Goal: Entertainment & Leisure: Browse casually

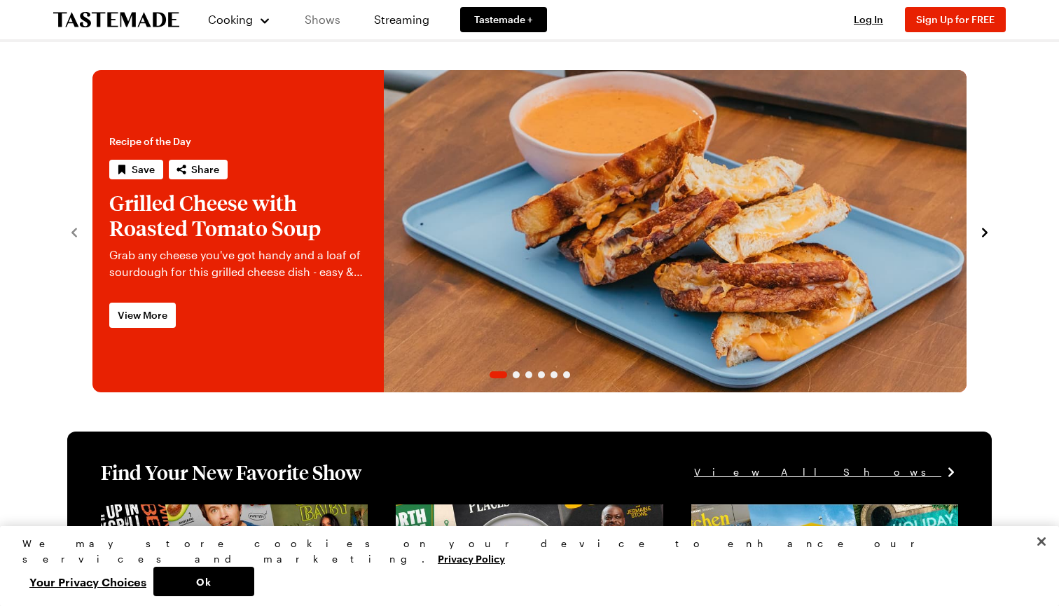
click at [333, 22] on link "Shows" at bounding box center [323, 19] width 64 height 39
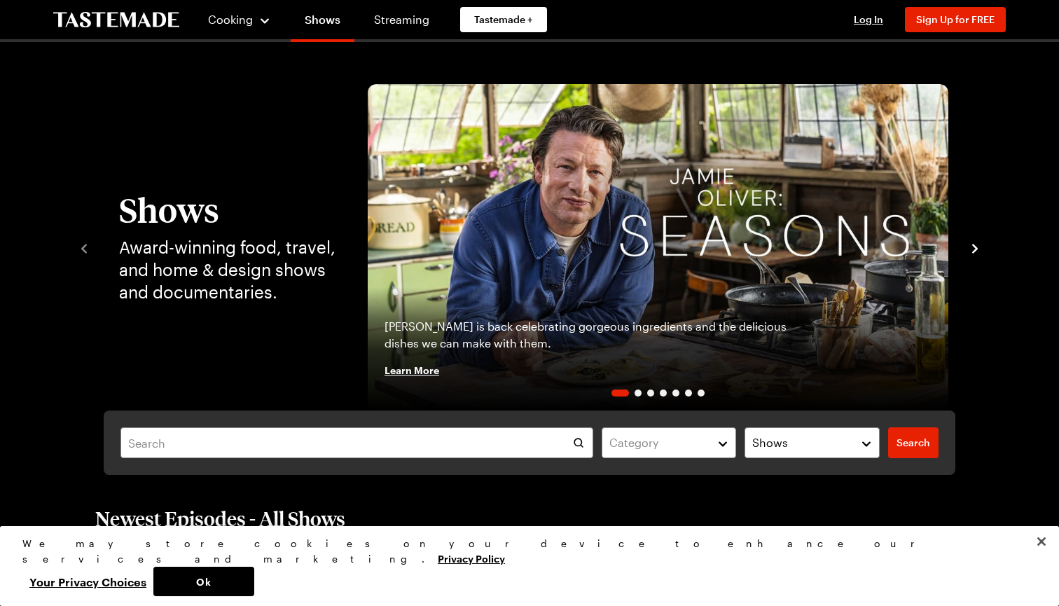
click at [981, 248] on icon "navigate to next item" at bounding box center [975, 249] width 14 height 14
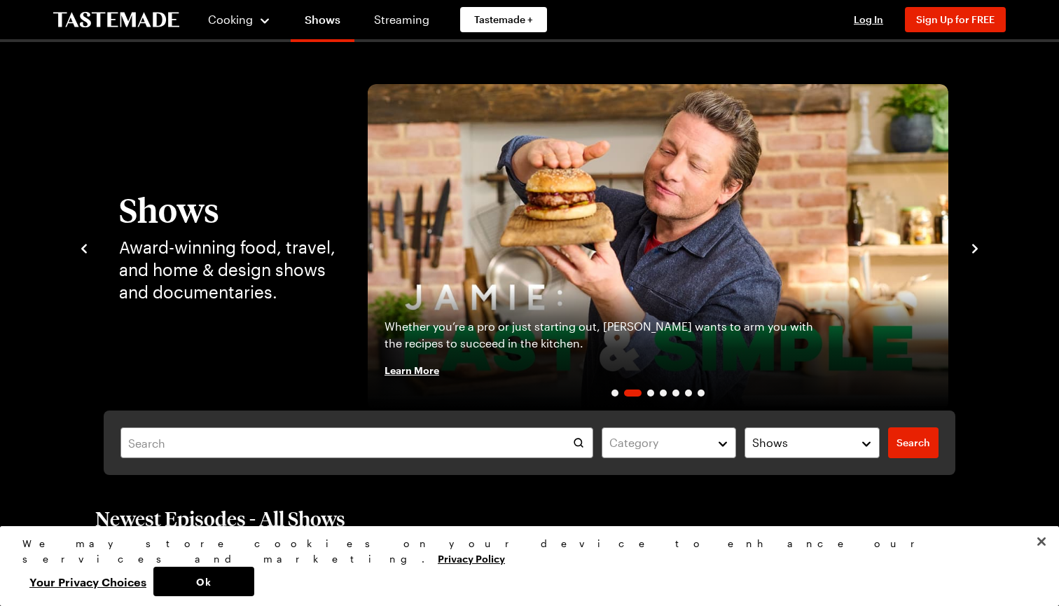
click at [981, 248] on icon "navigate to next item" at bounding box center [975, 249] width 14 height 14
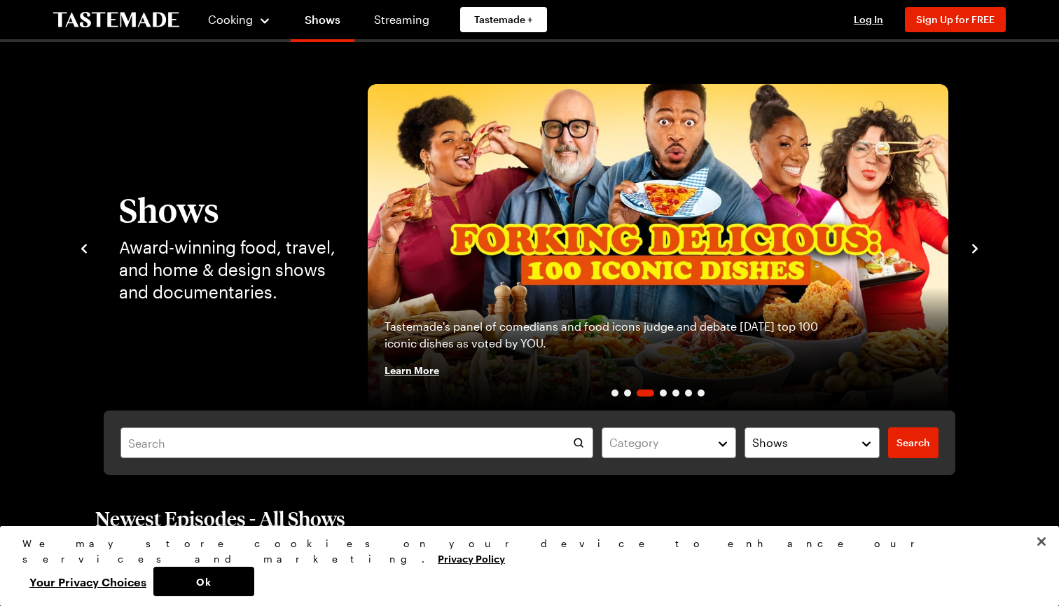
click at [981, 248] on icon "navigate to next item" at bounding box center [975, 249] width 14 height 14
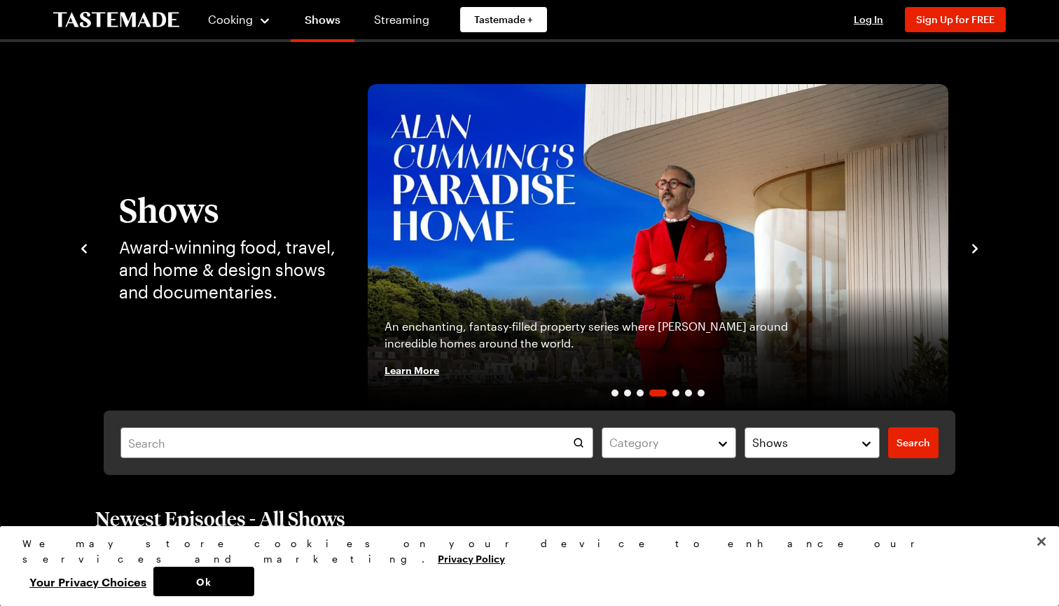
click at [981, 248] on icon "navigate to next item" at bounding box center [975, 249] width 14 height 14
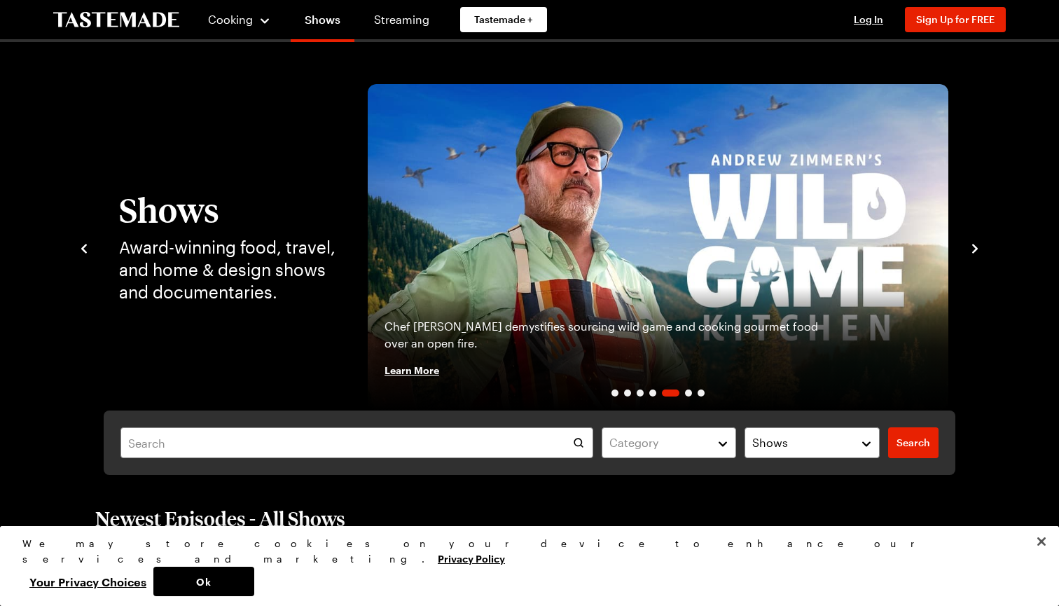
click at [981, 248] on icon "navigate to next item" at bounding box center [975, 249] width 14 height 14
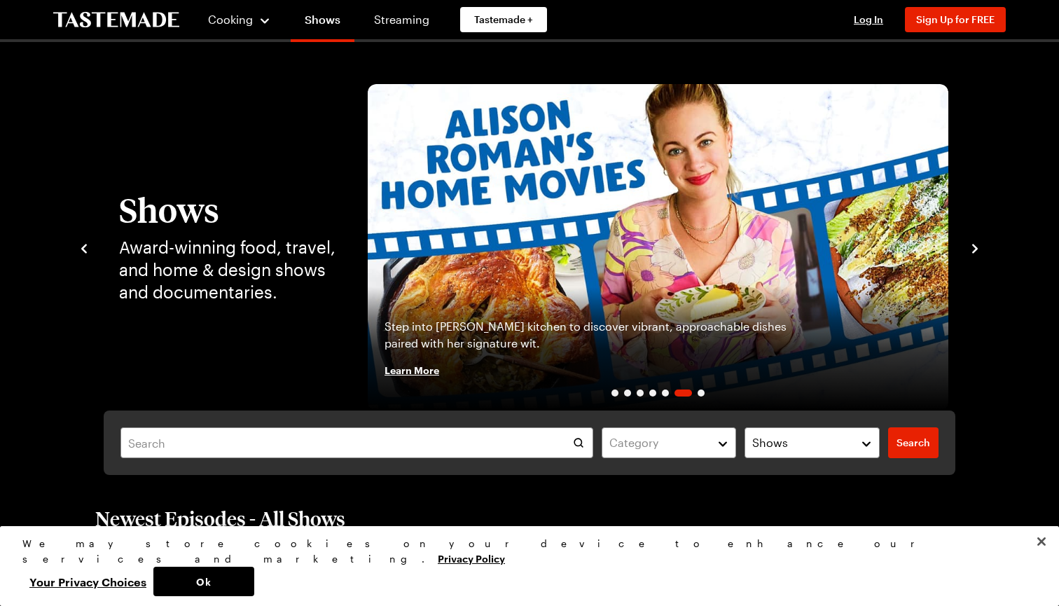
click at [981, 248] on icon "navigate to next item" at bounding box center [975, 249] width 14 height 14
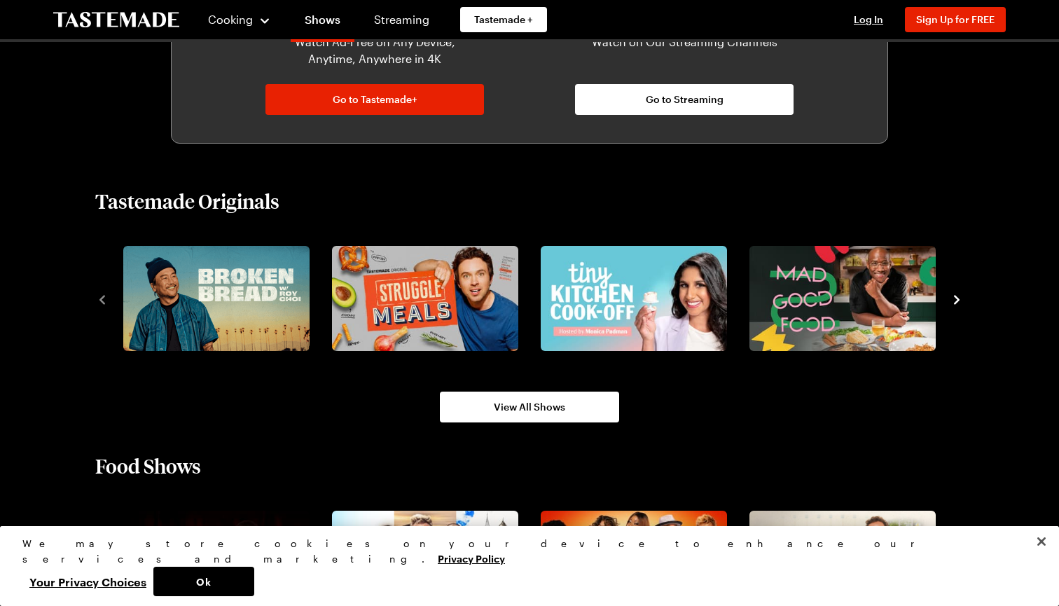
scroll to position [899, 0]
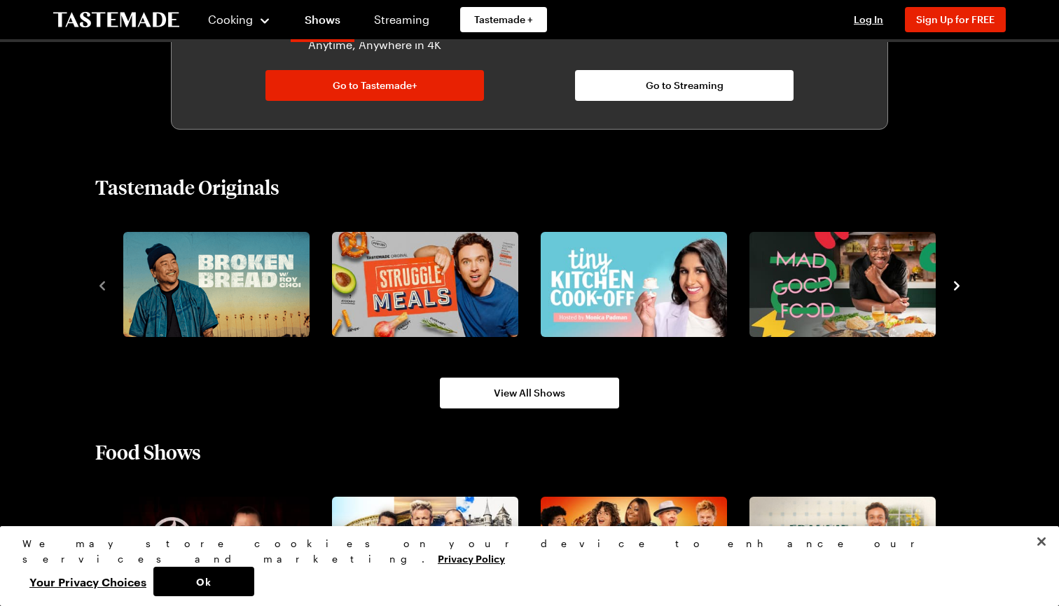
click at [955, 286] on icon "navigate to next item" at bounding box center [957, 286] width 14 height 14
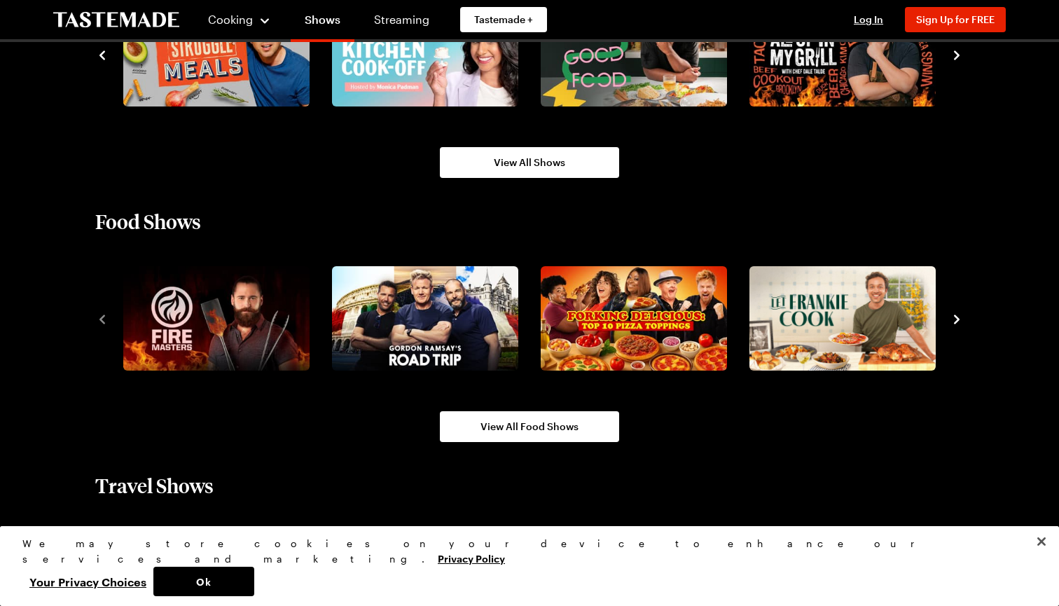
scroll to position [1183, 0]
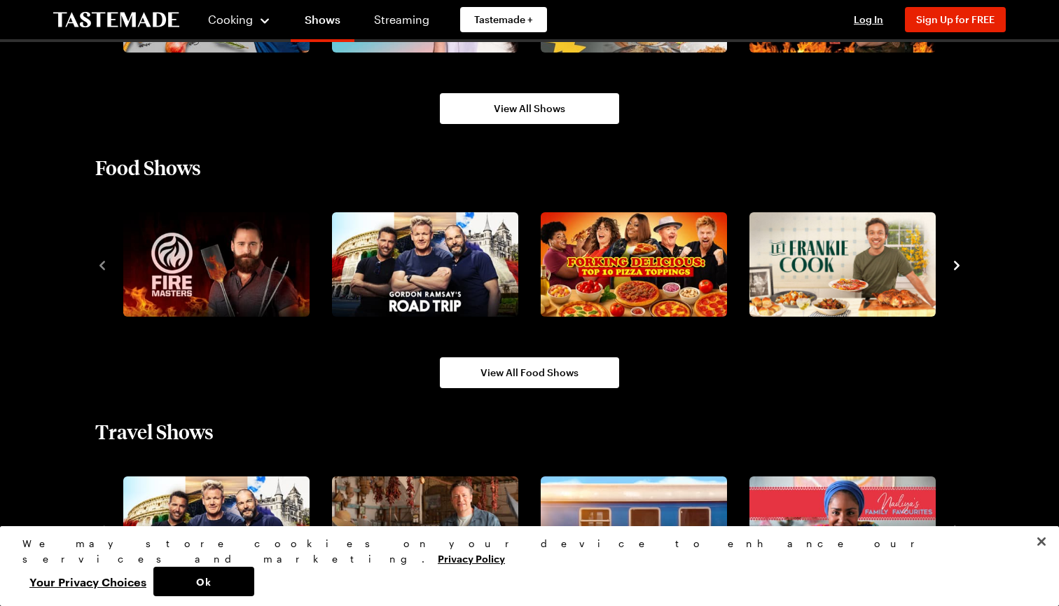
click at [957, 268] on icon "navigate to next item" at bounding box center [957, 265] width 14 height 14
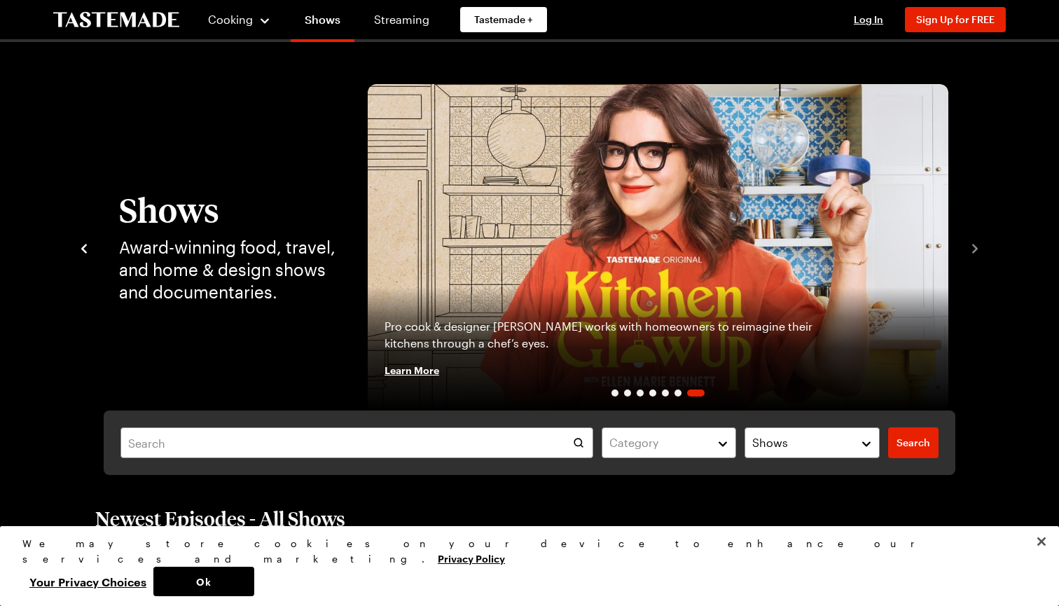
scroll to position [0, 0]
click at [84, 250] on icon "navigate to previous item" at bounding box center [84, 248] width 6 height 9
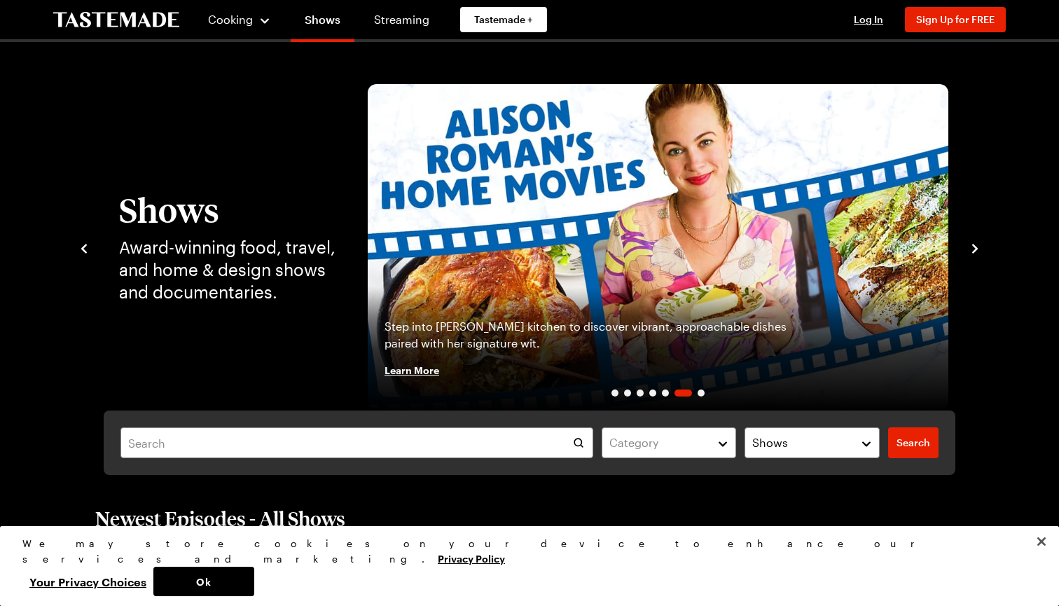
click at [84, 250] on icon "navigate to previous item" at bounding box center [84, 248] width 6 height 9
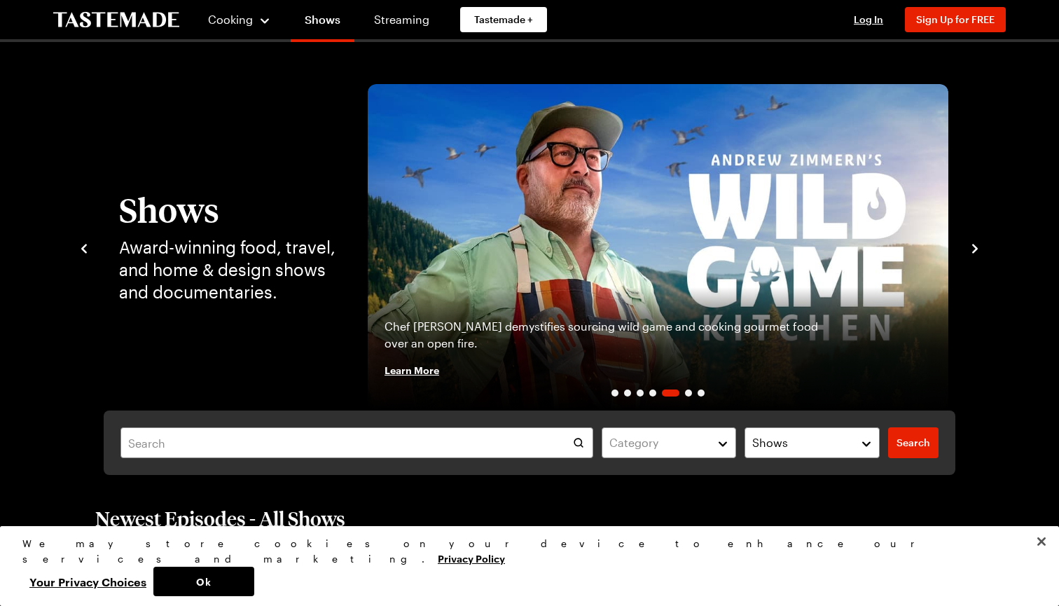
click at [84, 250] on icon "navigate to previous item" at bounding box center [84, 248] width 6 height 9
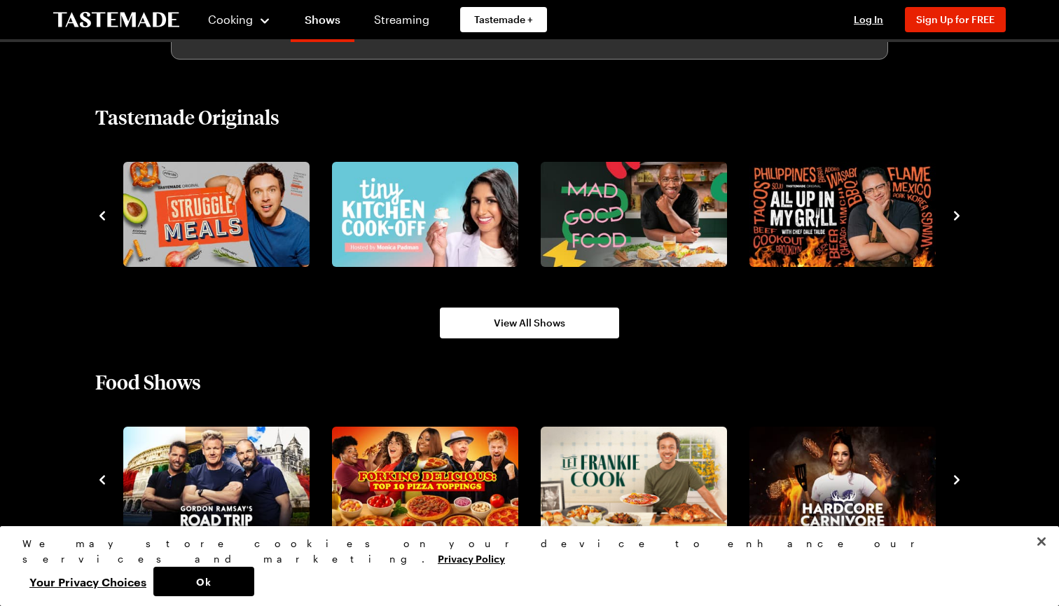
scroll to position [969, 0]
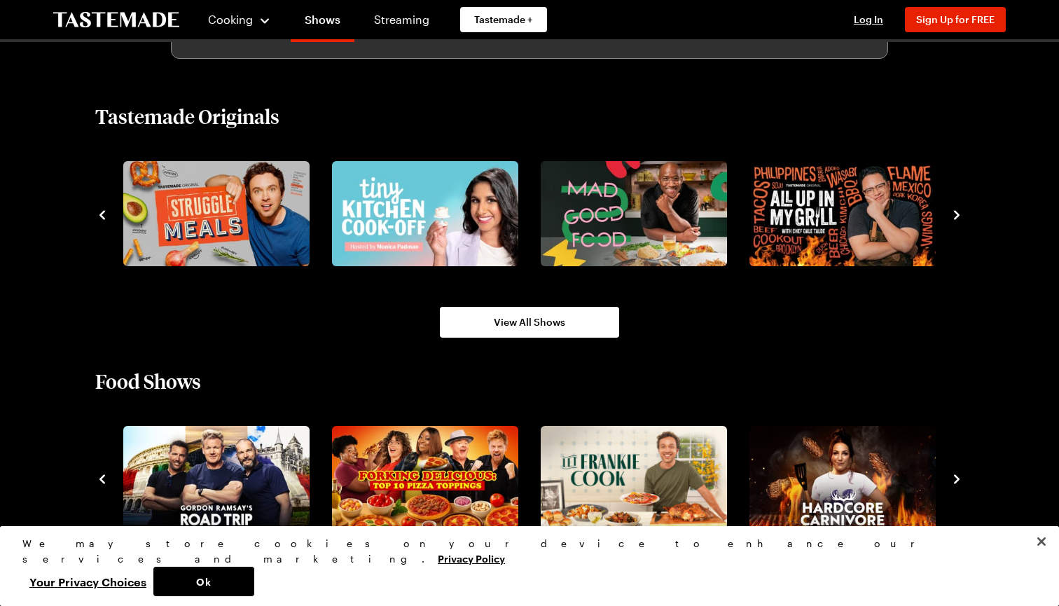
click at [99, 216] on icon "navigate to previous item" at bounding box center [102, 215] width 14 height 14
